Goal: Complete application form

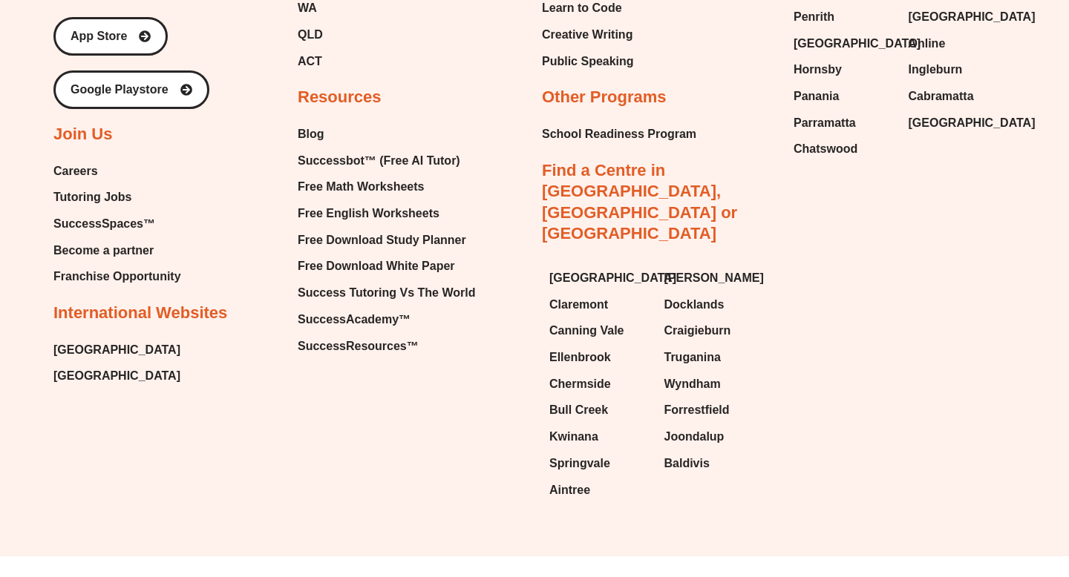
scroll to position [1859, 0]
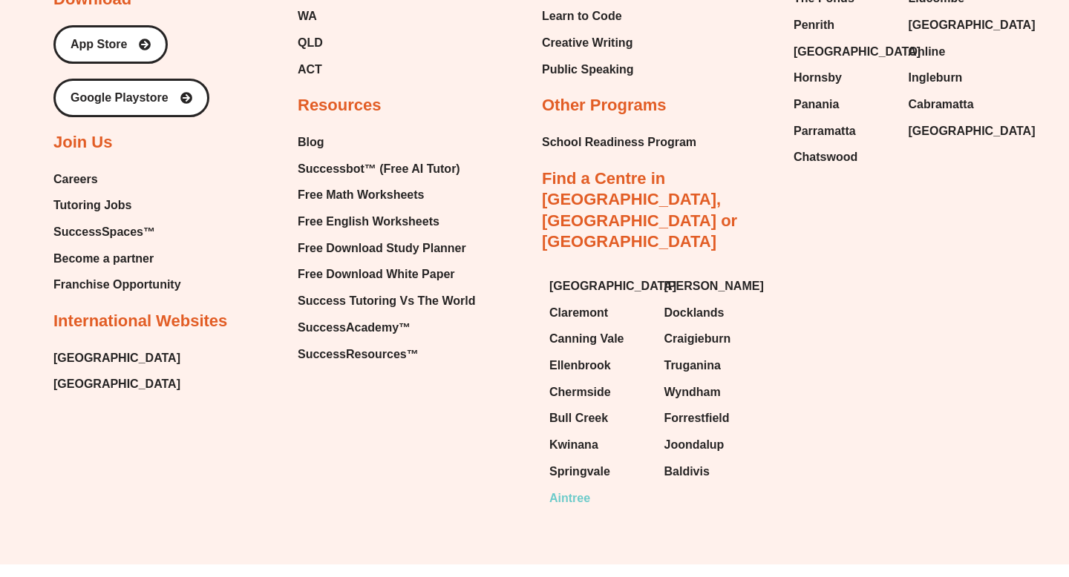
click at [576, 488] on span "Aintree" at bounding box center [569, 499] width 41 height 22
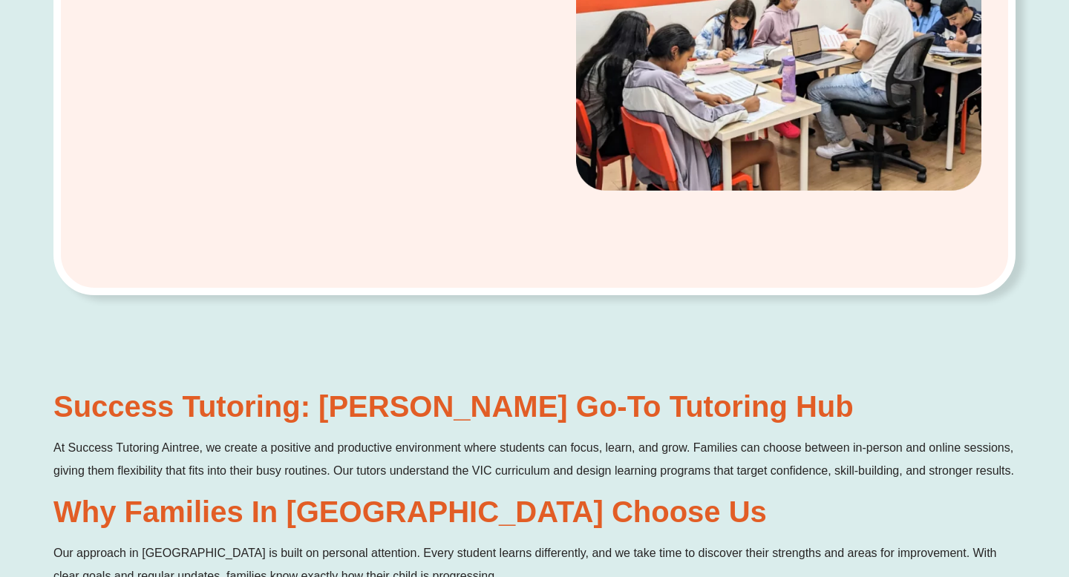
scroll to position [479, 0]
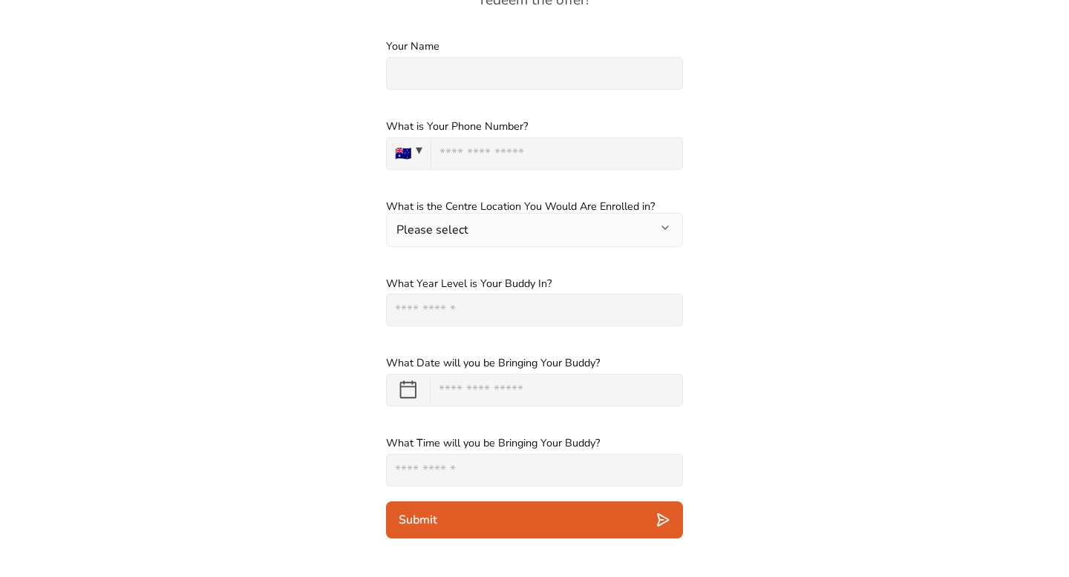
scroll to position [2029, 0]
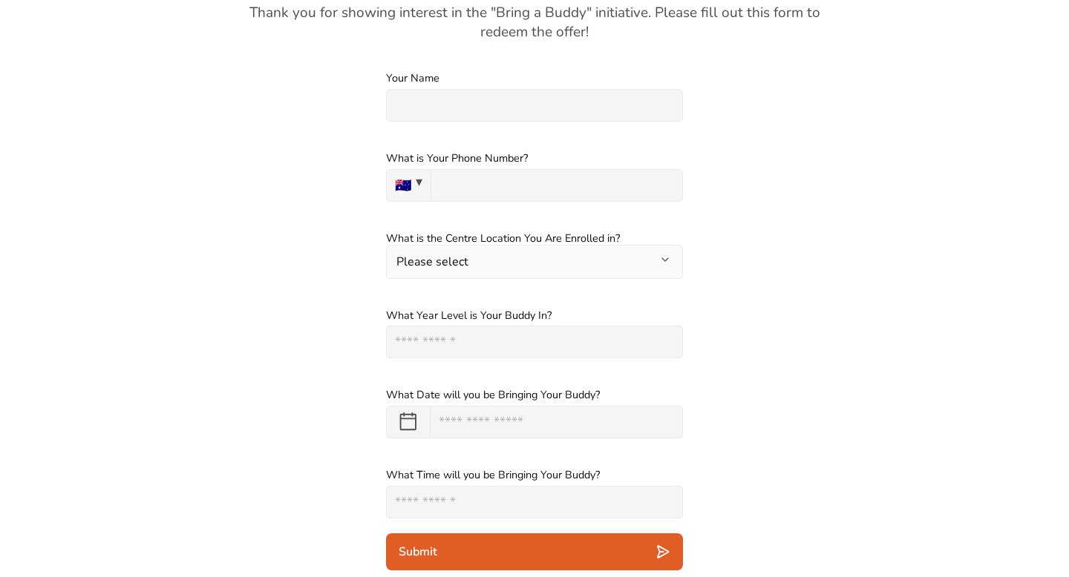
scroll to position [2029, 0]
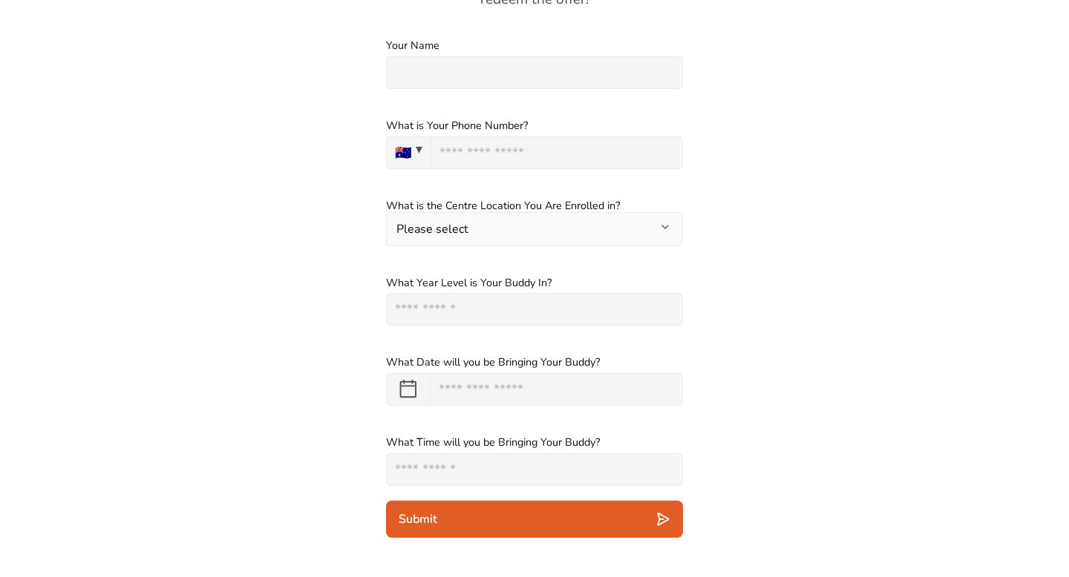
click at [494, 235] on button "Please select" at bounding box center [534, 228] width 297 height 33
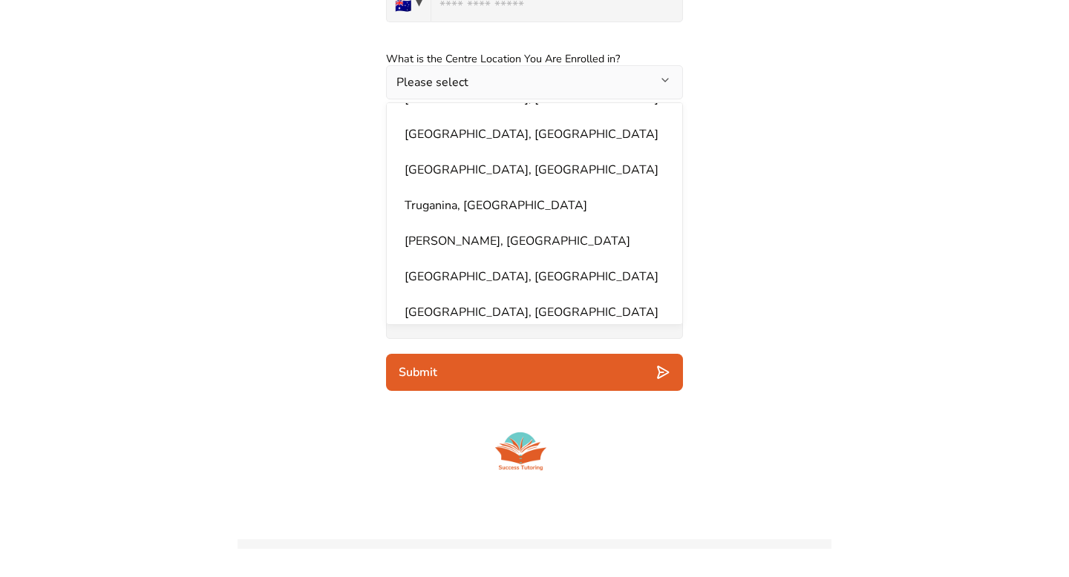
scroll to position [2277, 0]
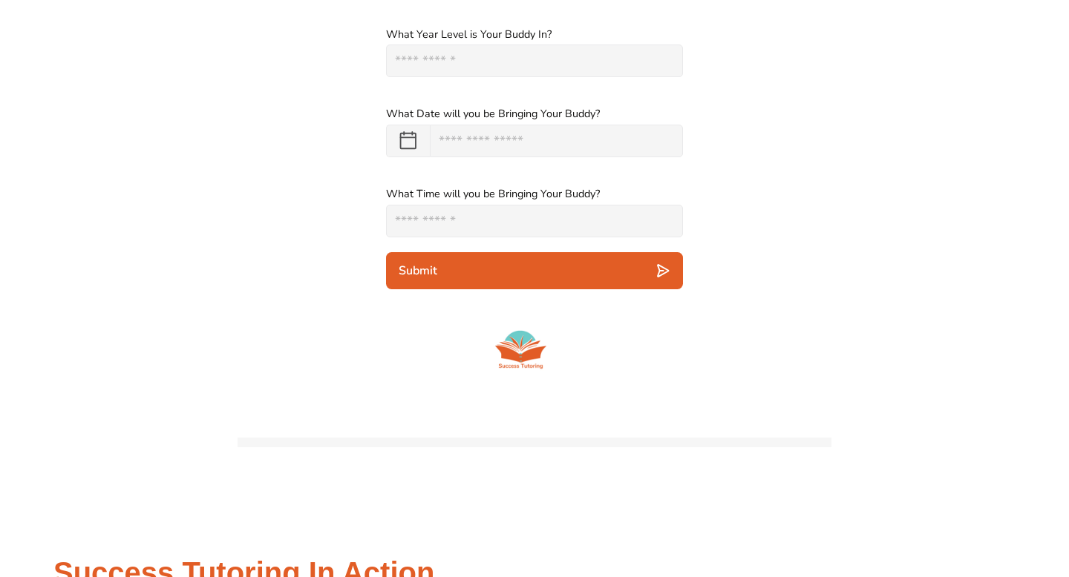
click at [733, 163] on div "What Date will you be Bringing Your Buddy? ******* ******** ***** ***** *** ***…" at bounding box center [535, 132] width 594 height 80
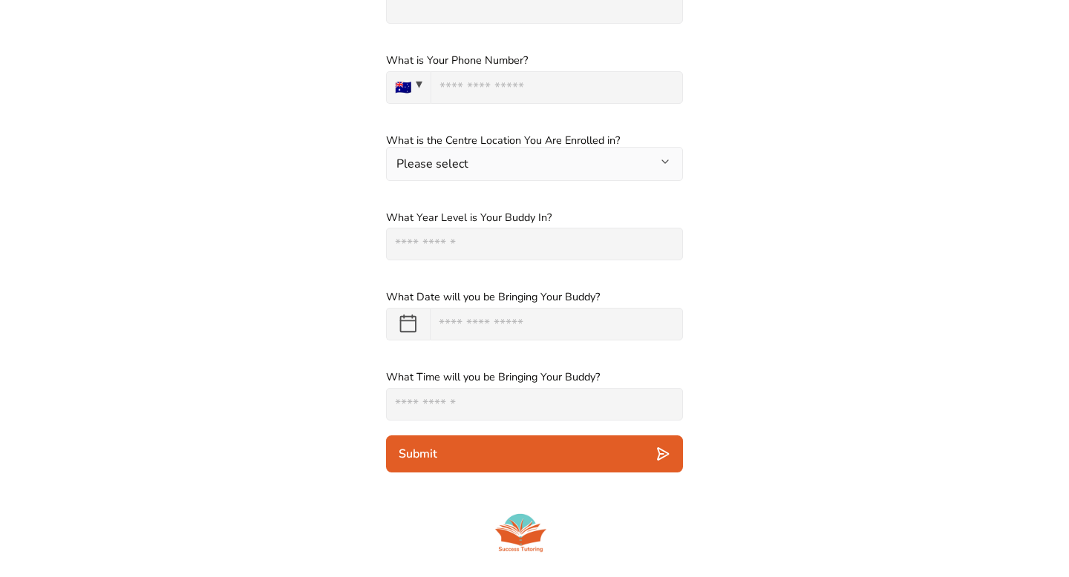
scroll to position [2069, 0]
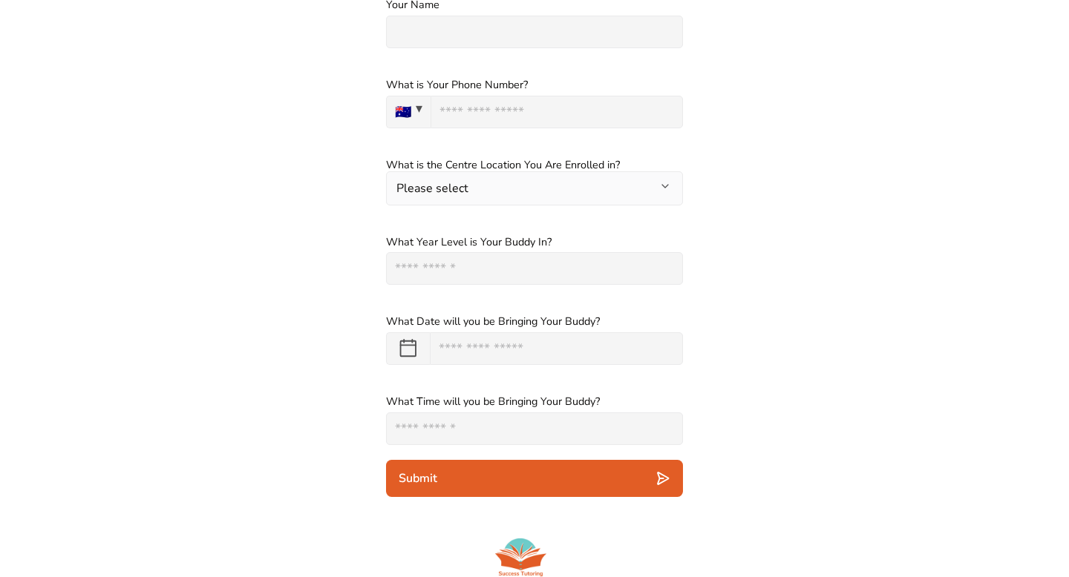
click at [590, 268] on input "text" at bounding box center [534, 268] width 297 height 33
click at [715, 268] on div "What Year Level is Your Buddy In? Please specify an answer" at bounding box center [535, 260] width 594 height 80
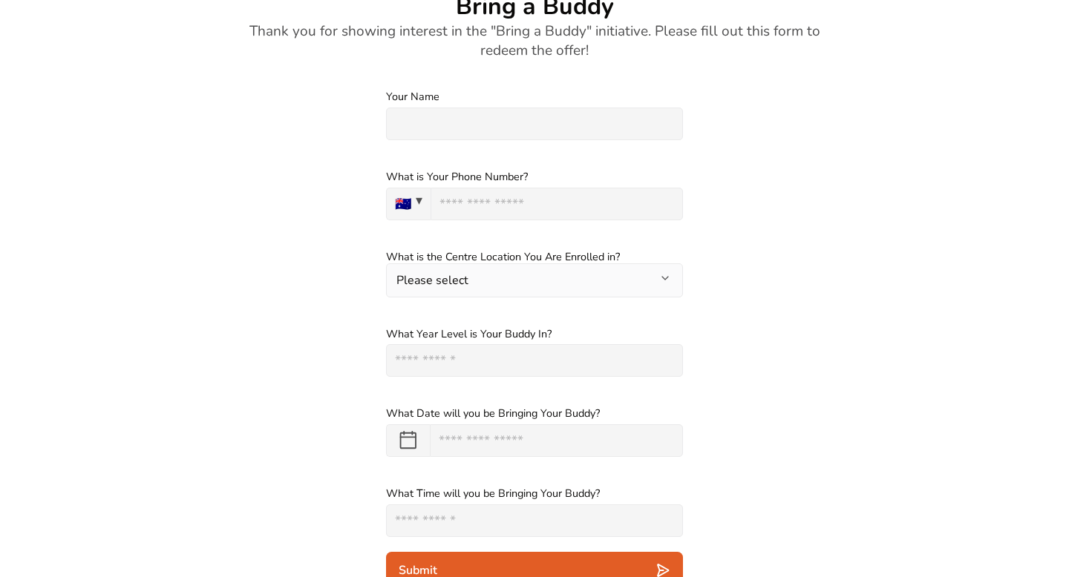
scroll to position [1978, 0]
